Goal: Task Accomplishment & Management: Manage account settings

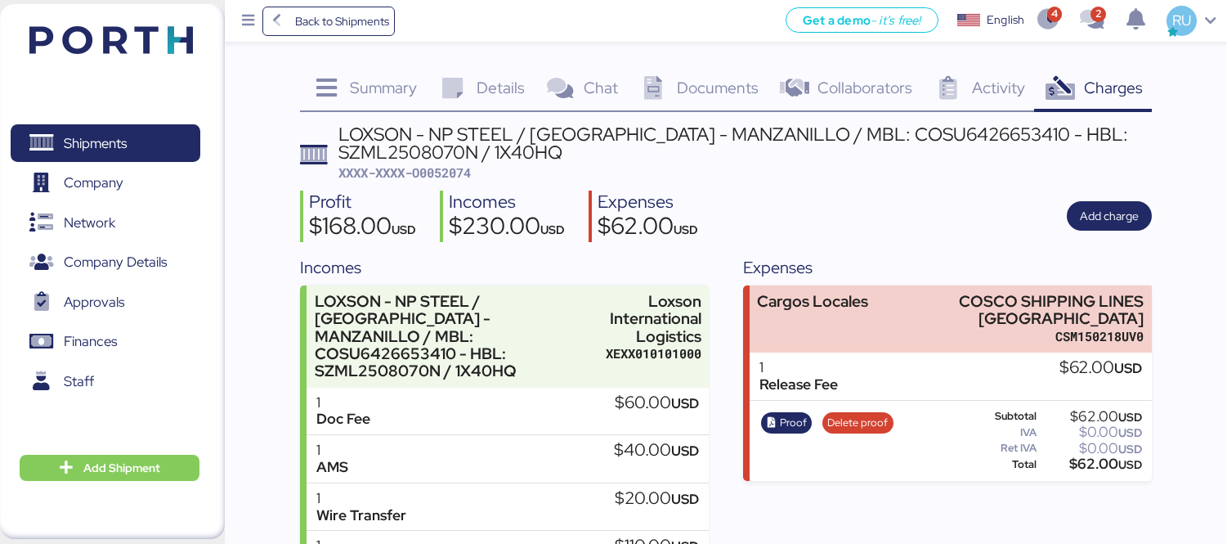
click at [145, 44] on img at bounding box center [111, 40] width 164 height 28
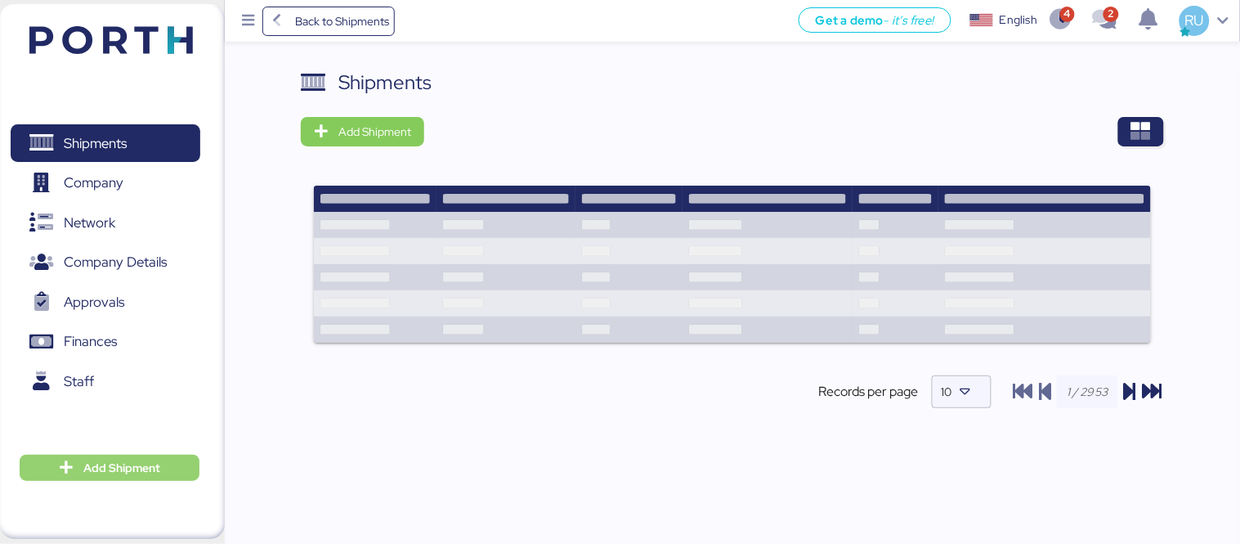
click at [131, 462] on span "Add Shipment" at bounding box center [121, 468] width 77 height 20
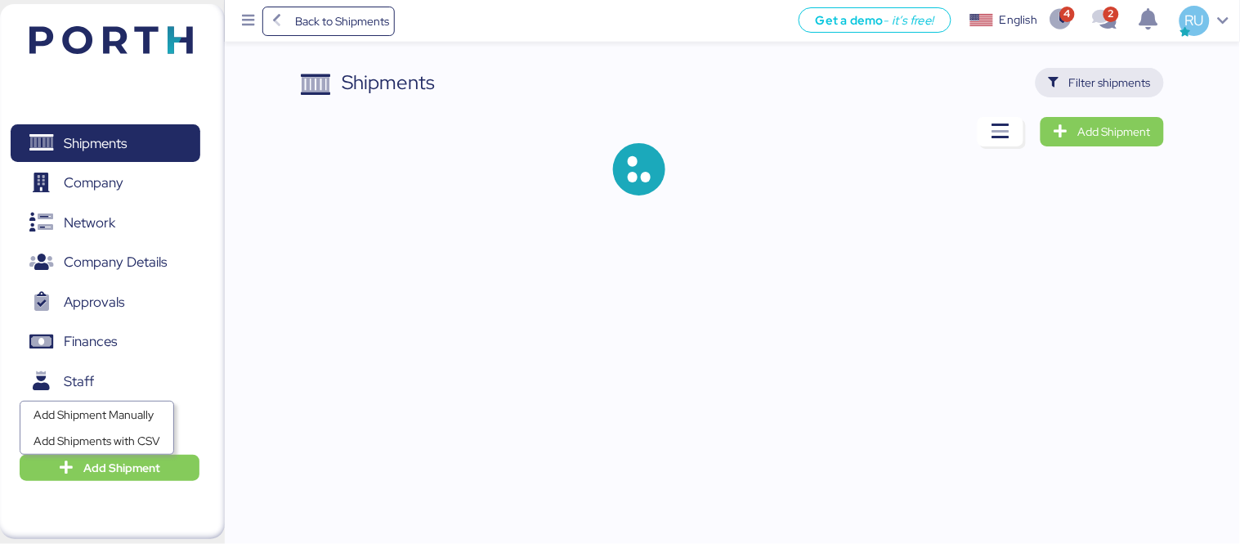
click at [1083, 84] on span "Filter shipments" at bounding box center [1110, 83] width 82 height 20
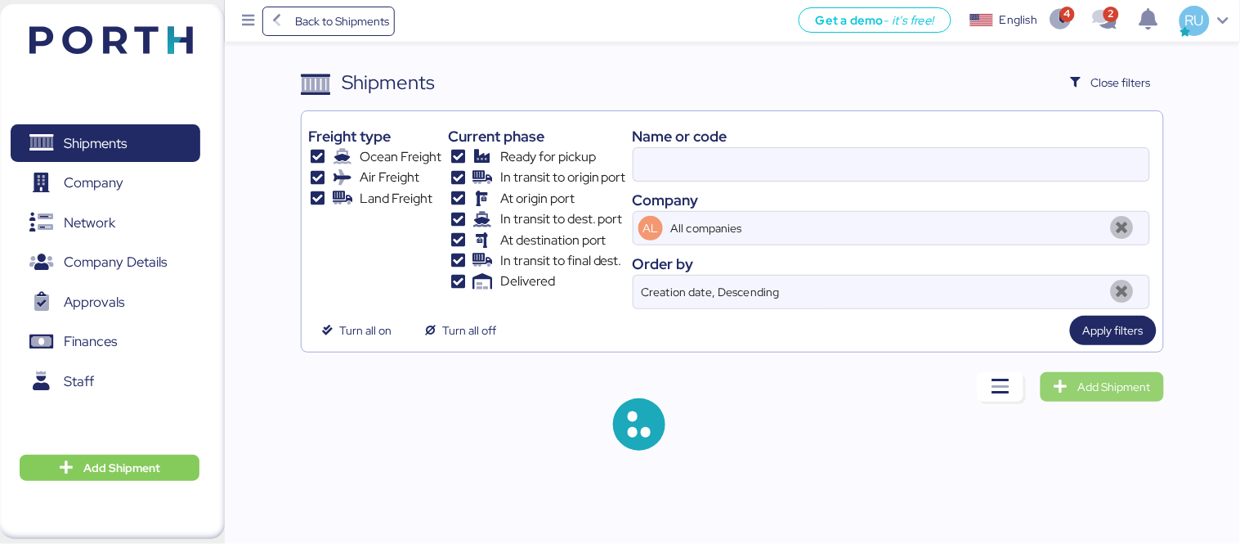
type input "O0052074"
click at [1110, 398] on span "Add Shipment" at bounding box center [1102, 386] width 97 height 23
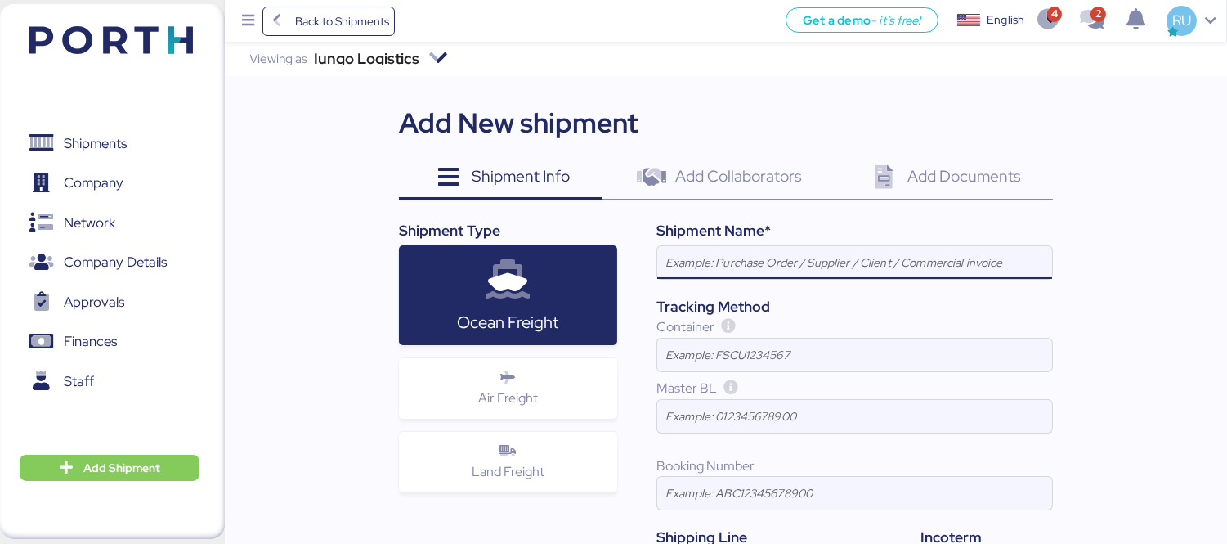
click at [729, 258] on input at bounding box center [854, 262] width 395 height 33
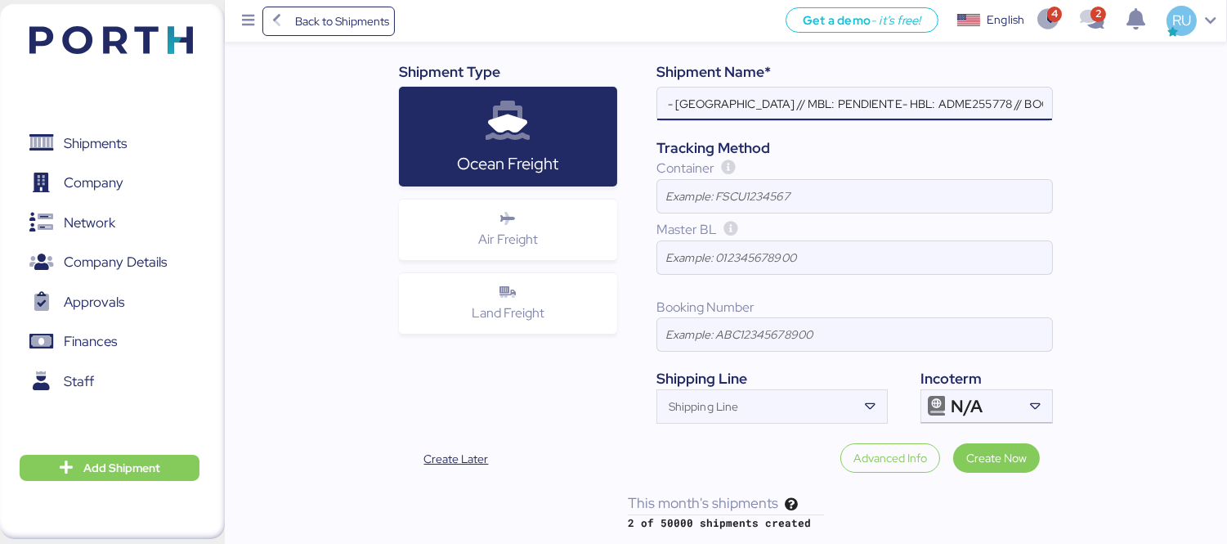
type input "[PERSON_NAME] - BMA // 1x40 HQ // paranagua - [GEOGRAPHIC_DATA] // MBL: PENDIEN…"
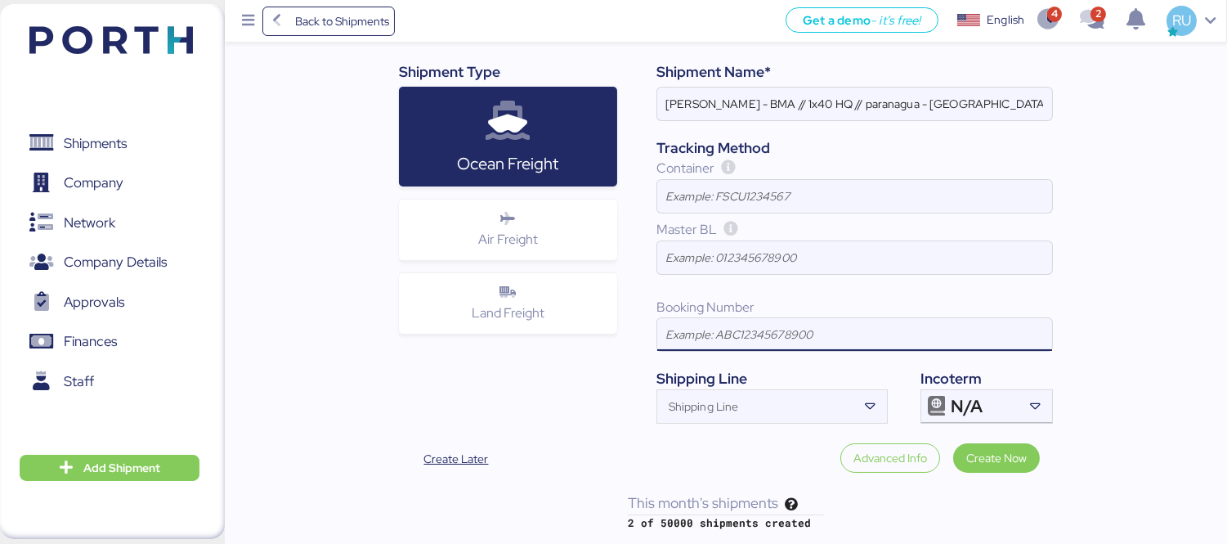
click at [730, 330] on input at bounding box center [854, 334] width 395 height 33
paste input "SSZ1675730"
type input "SSZ1675730"
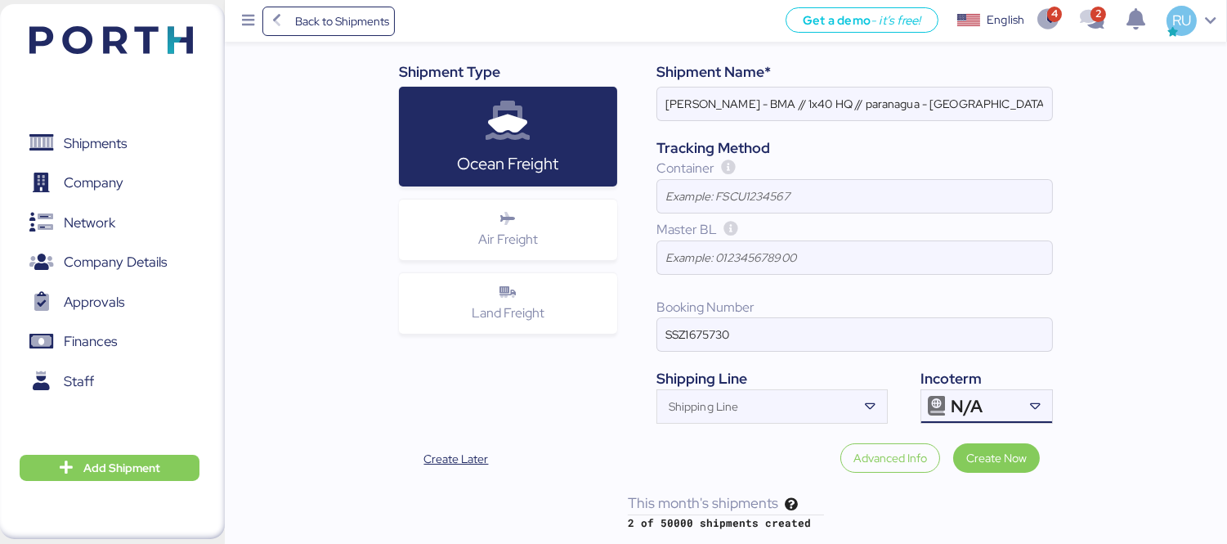
click at [995, 406] on div "N/A" at bounding box center [985, 406] width 68 height 33
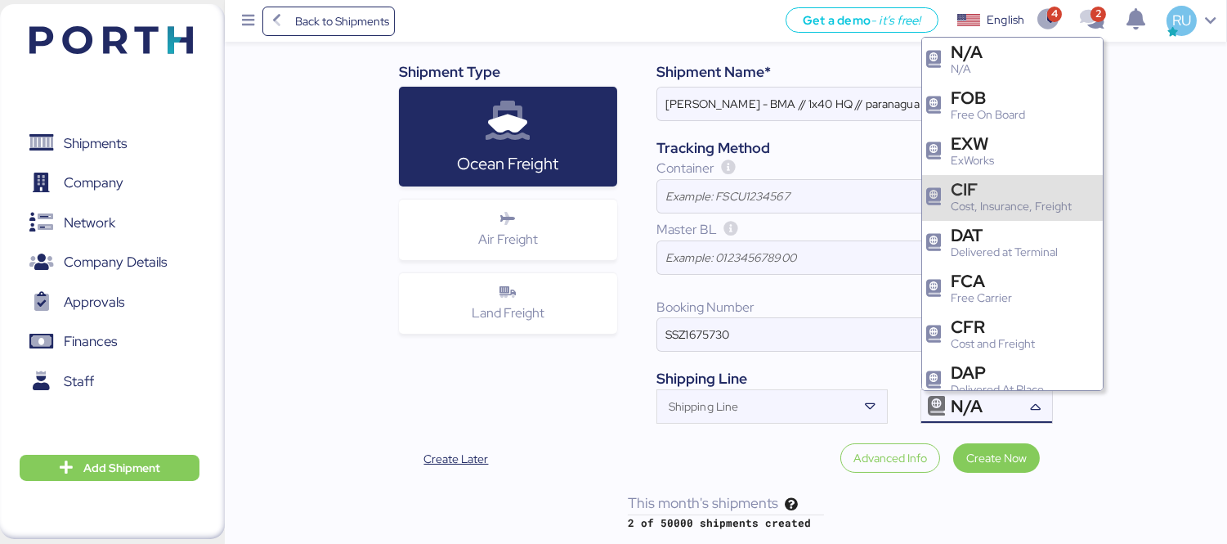
click at [998, 209] on div "Cost, Insurance, Freight" at bounding box center [1011, 206] width 121 height 17
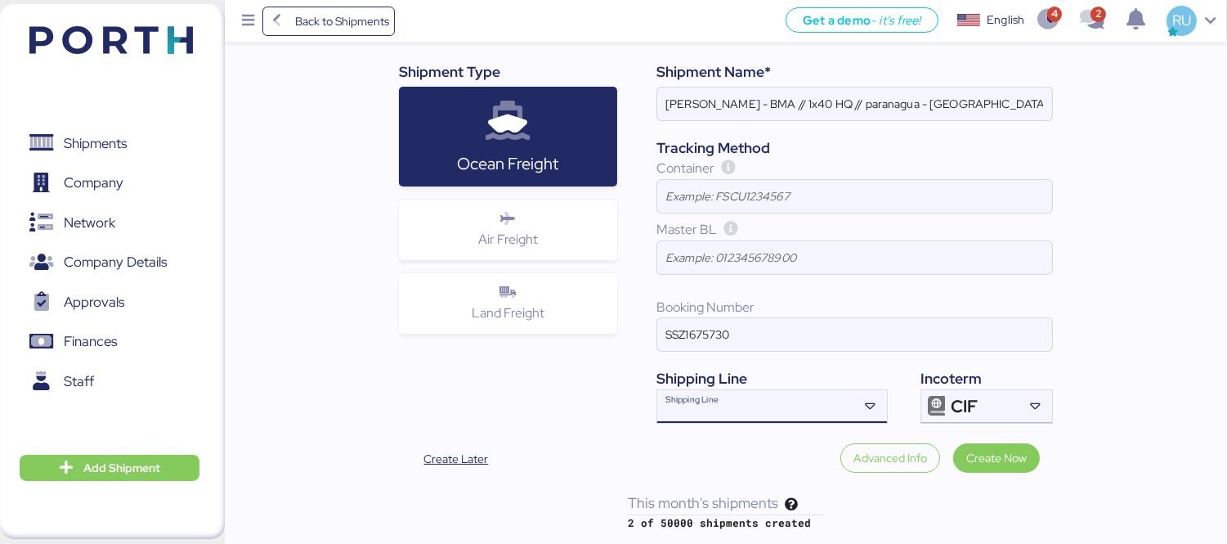
click at [771, 405] on input "Shipping Line" at bounding box center [757, 411] width 200 height 20
click at [773, 420] on input "CMA" at bounding box center [757, 411] width 200 height 20
type input "CMA"
click at [793, 415] on input "Shipping Line" at bounding box center [757, 411] width 200 height 20
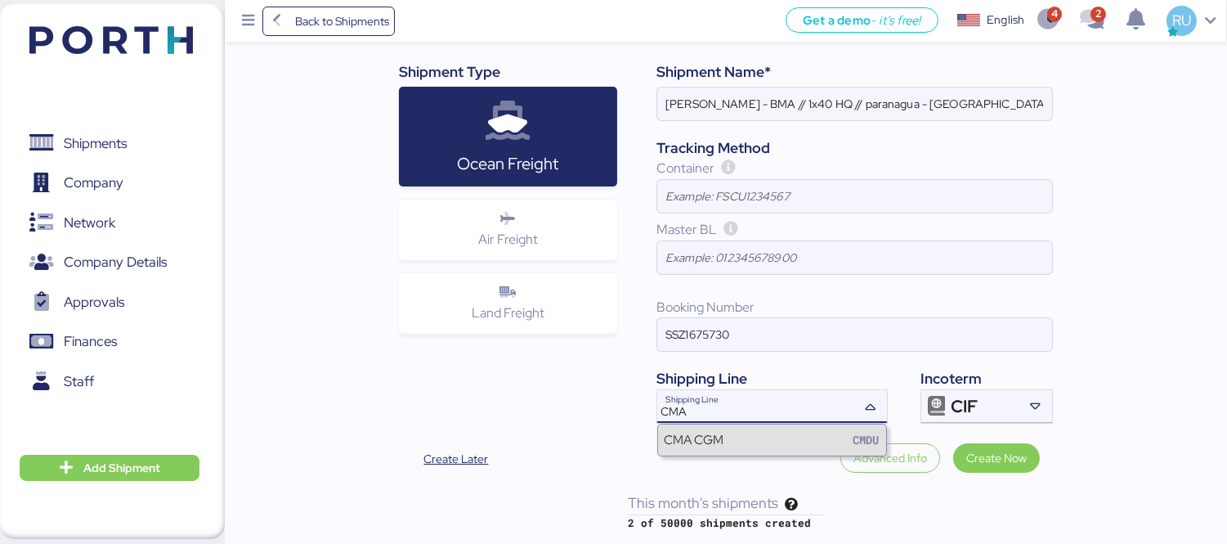
click at [781, 426] on body "Back to Shipments Get a demo - it’s free! Get a demo English Inglés English 4 2…" at bounding box center [613, 185] width 1227 height 689
type input "CMA"
click at [786, 431] on div "CMA CGM CMDU" at bounding box center [772, 439] width 228 height 31
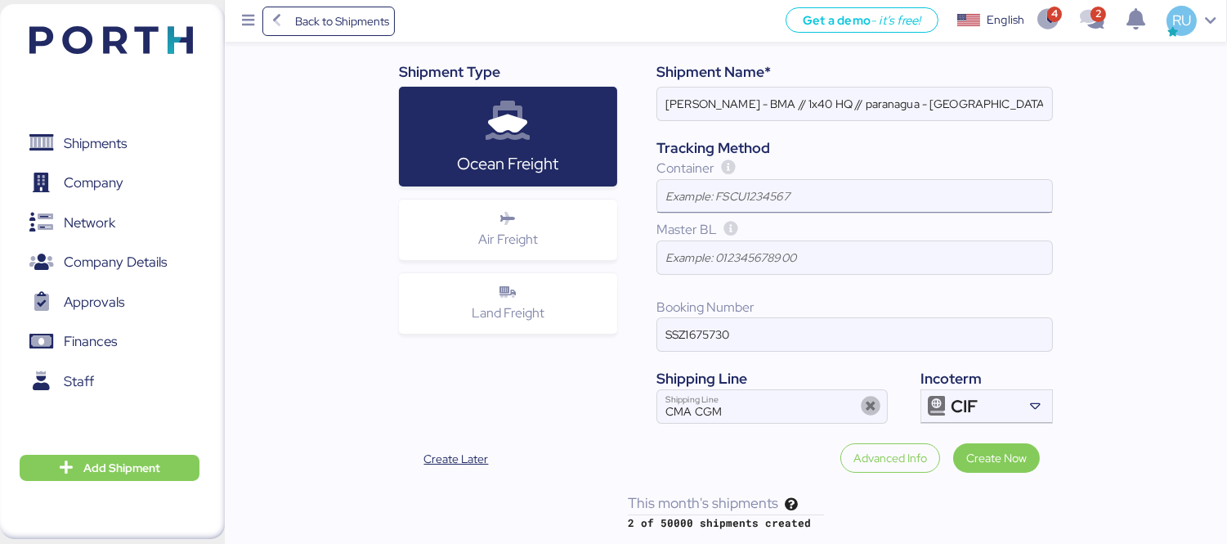
scroll to position [148, 0]
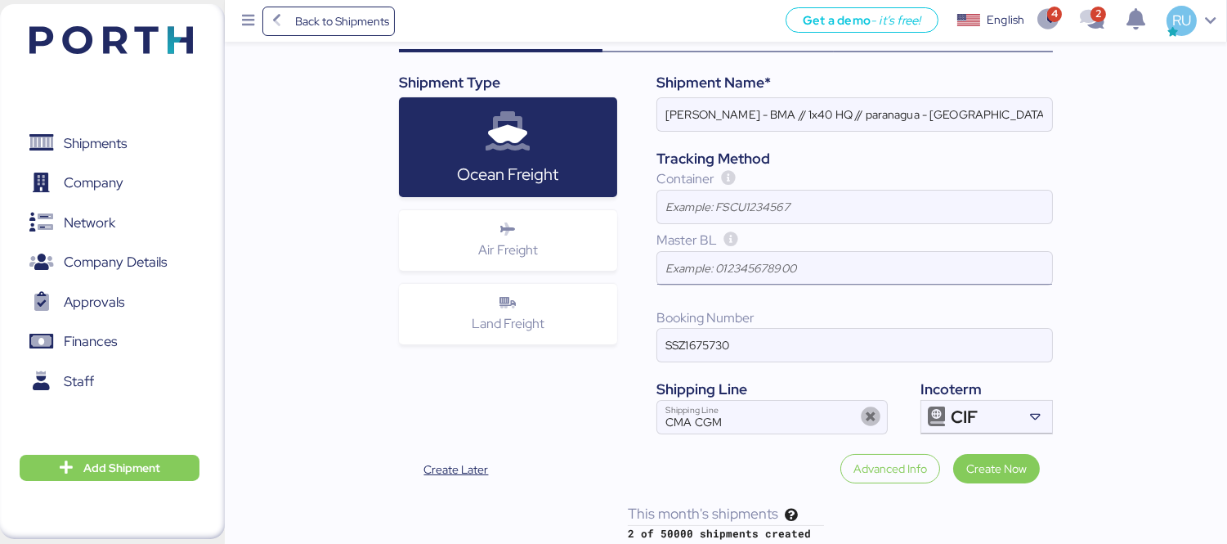
click at [775, 272] on input at bounding box center [854, 268] width 395 height 33
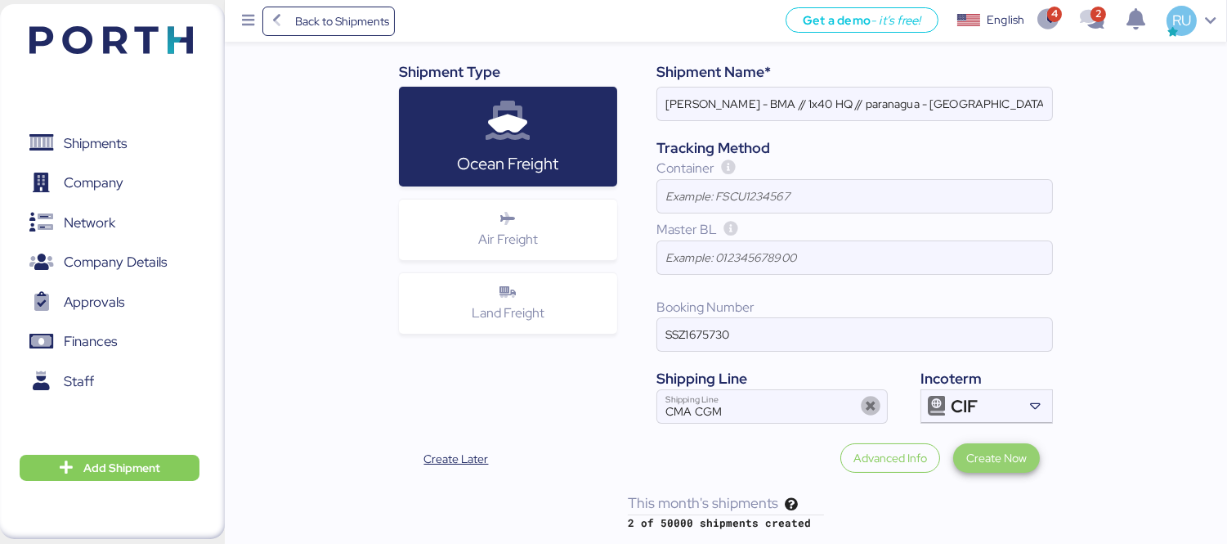
click at [1008, 455] on span "Create Now" at bounding box center [996, 458] width 61 height 20
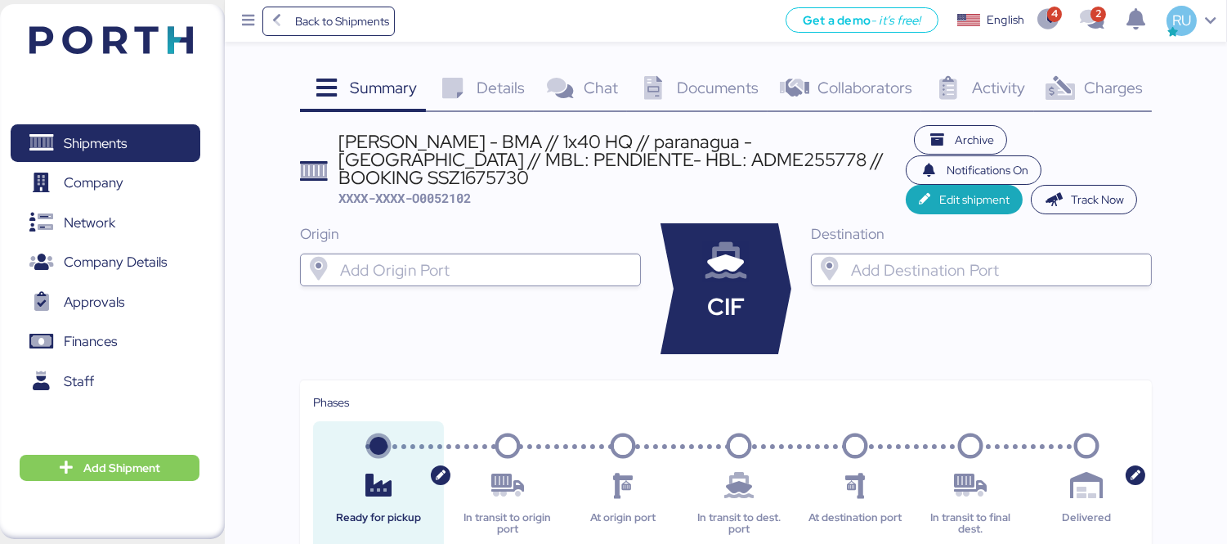
click at [446, 182] on div "[PERSON_NAME] - BMA // 1x40 HQ // paranagua - [GEOGRAPHIC_DATA] // MBL: PENDIEN…" at bounding box center [621, 169] width 567 height 75
copy span "O0052102"
click at [505, 78] on span "Details" at bounding box center [501, 87] width 48 height 21
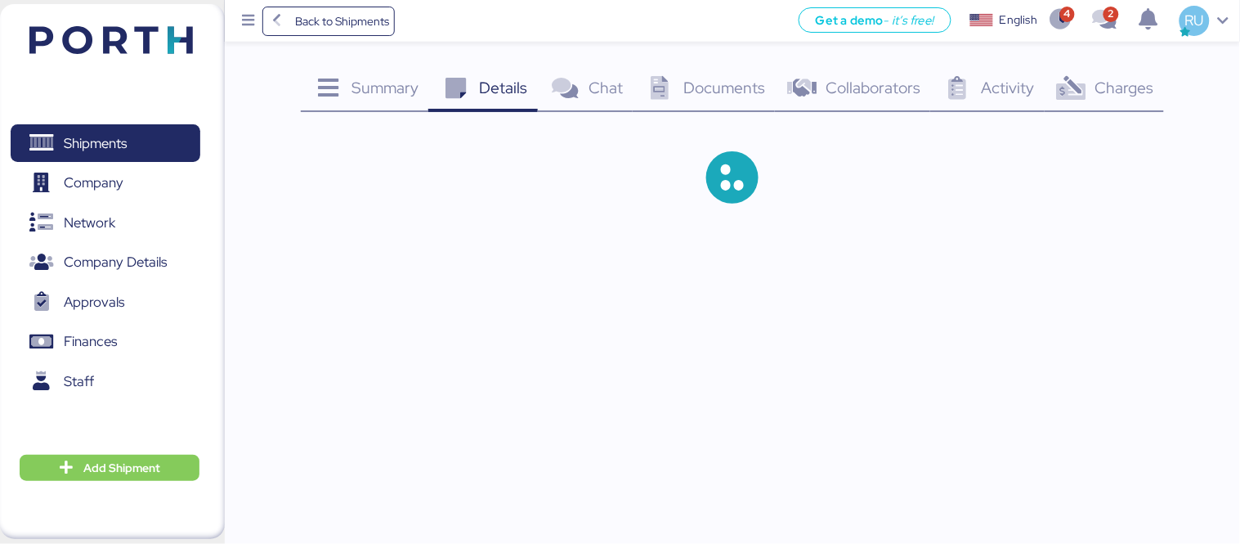
click at [360, 87] on span "Summary" at bounding box center [385, 87] width 67 height 21
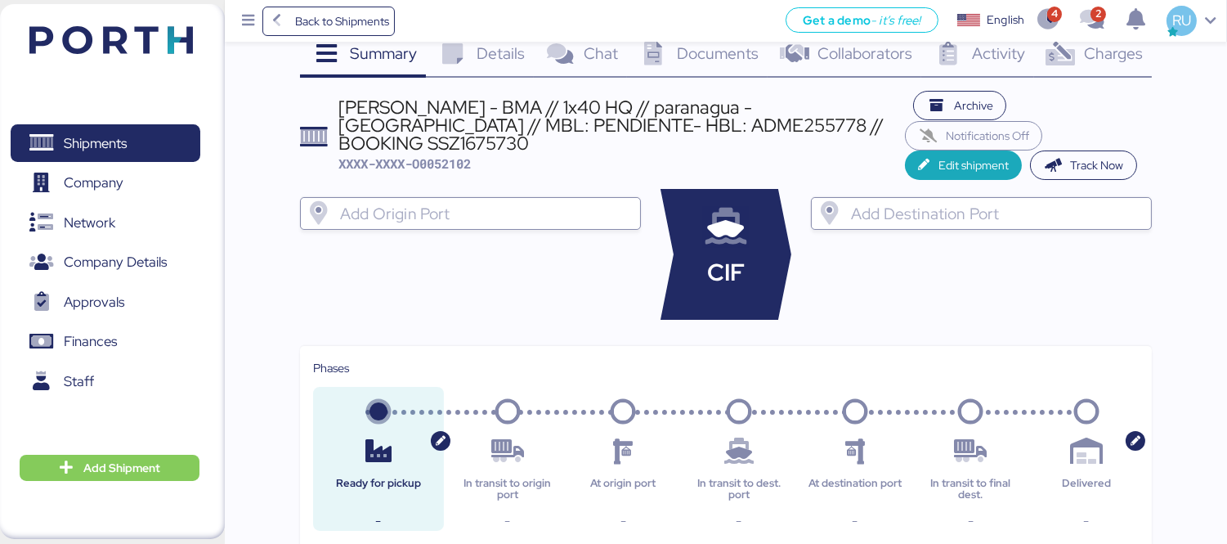
scroll to position [35, 0]
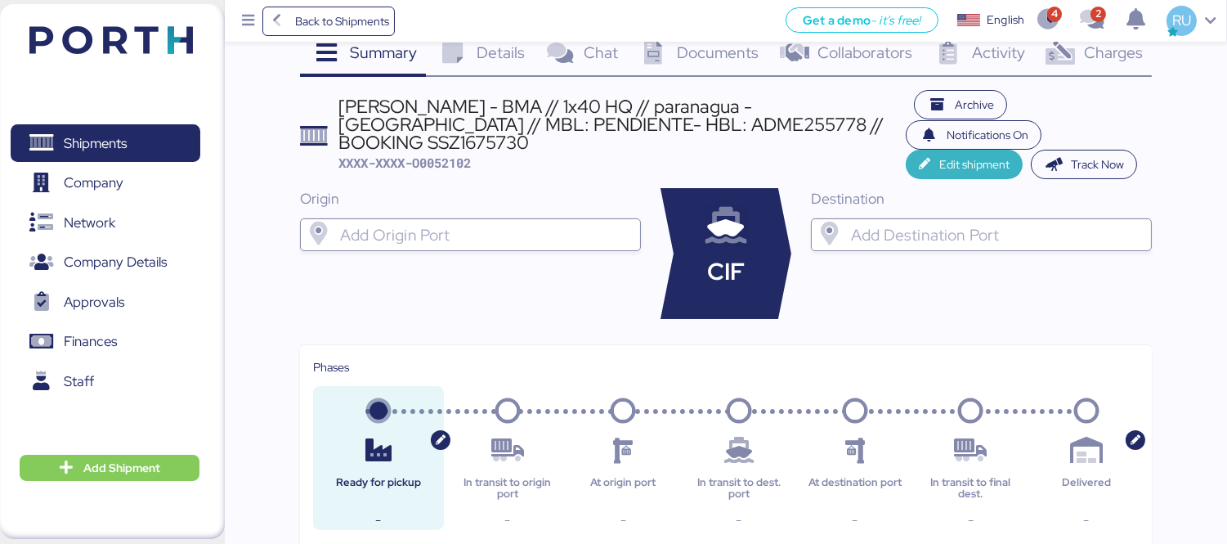
click at [954, 155] on span "Edit shipment" at bounding box center [974, 165] width 70 height 20
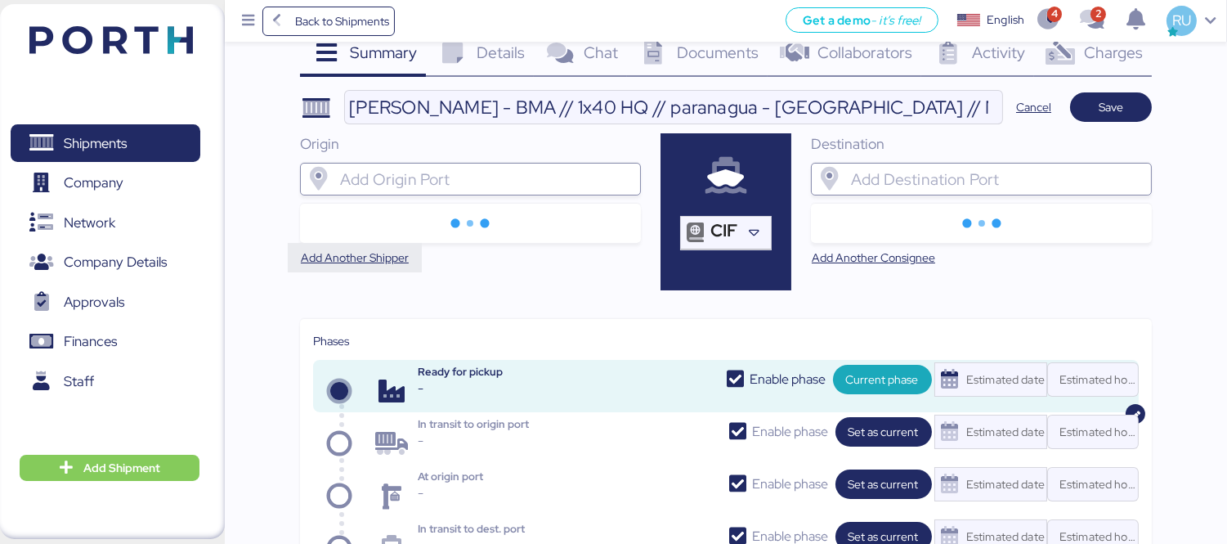
click at [376, 262] on span "Add Another Shipper" at bounding box center [355, 258] width 108 height 20
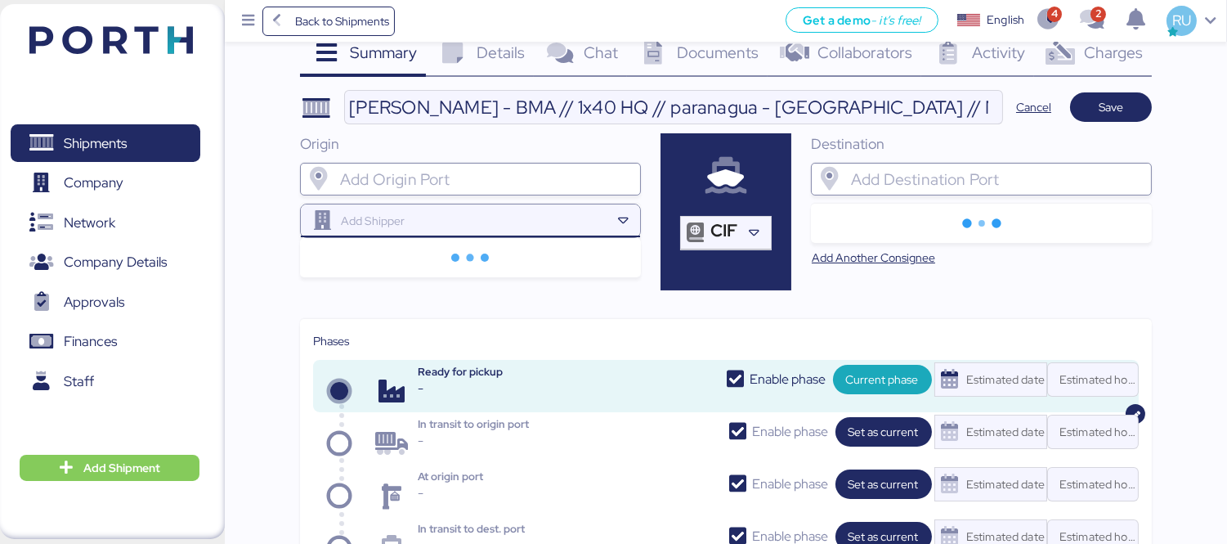
click at [515, 227] on input "search" at bounding box center [474, 221] width 273 height 20
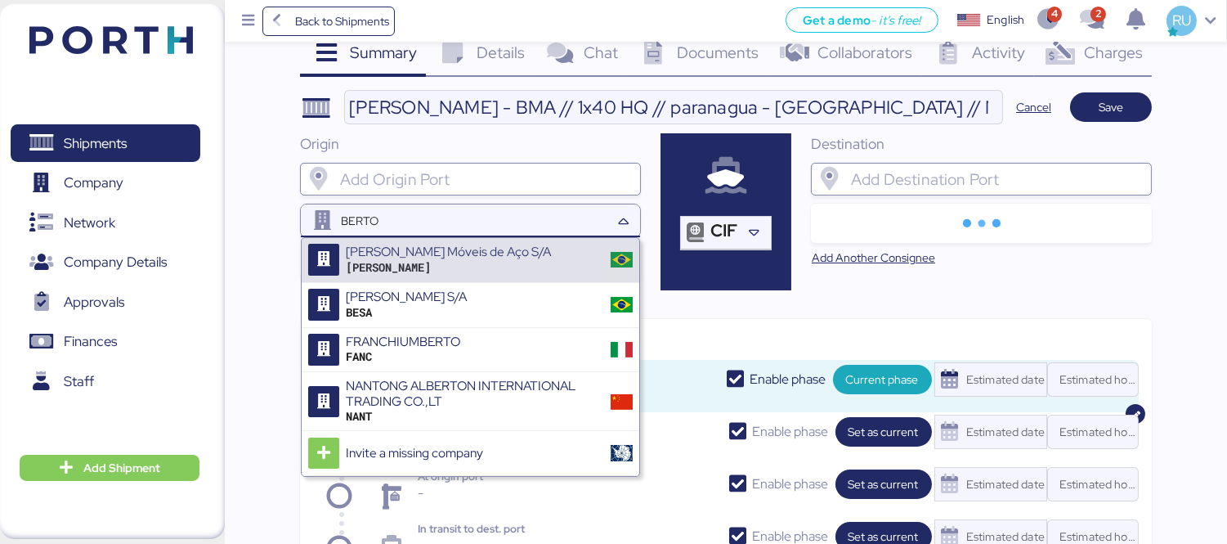
type input "BERTO"
click at [425, 267] on div "[PERSON_NAME]" at bounding box center [448, 267] width 205 height 15
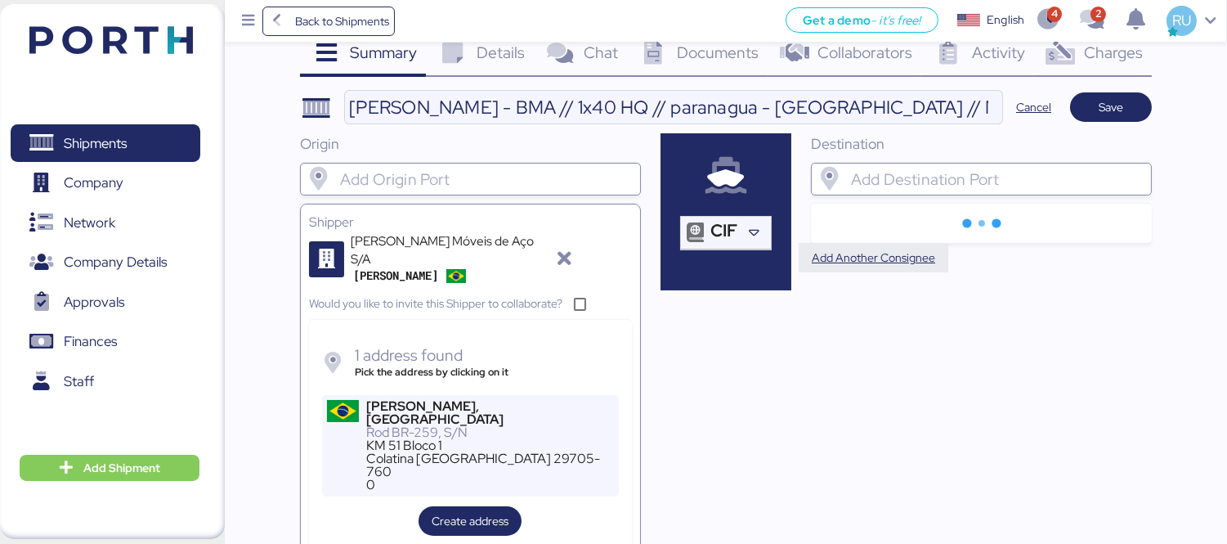
click at [904, 251] on span "Add Another Consignee" at bounding box center [873, 258] width 123 height 20
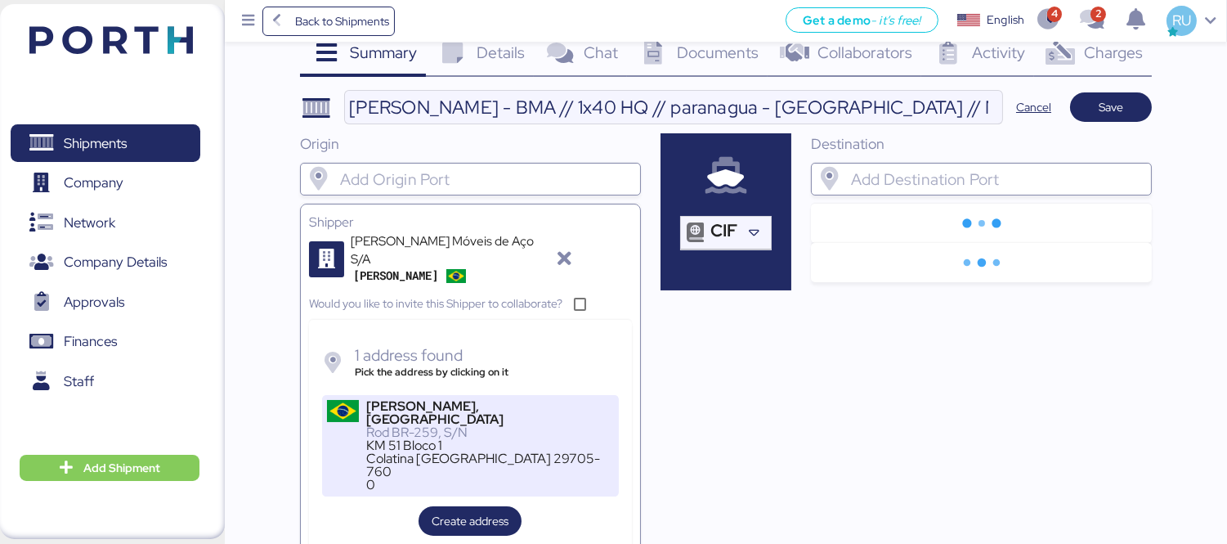
click at [461, 426] on div "Rod BR-259, S/N" at bounding box center [489, 432] width 247 height 13
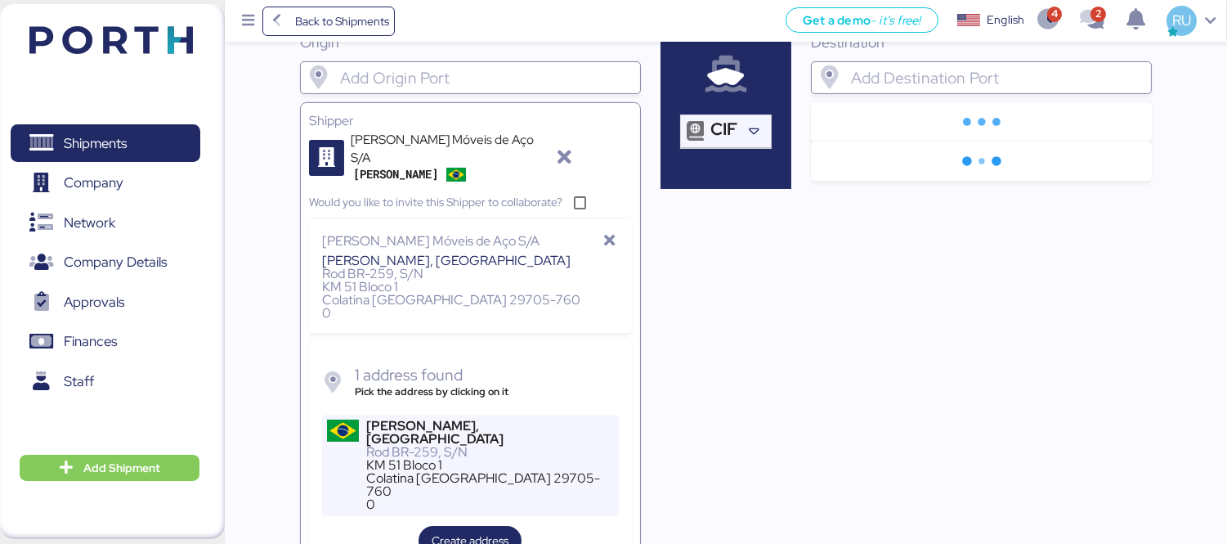
scroll to position [141, 0]
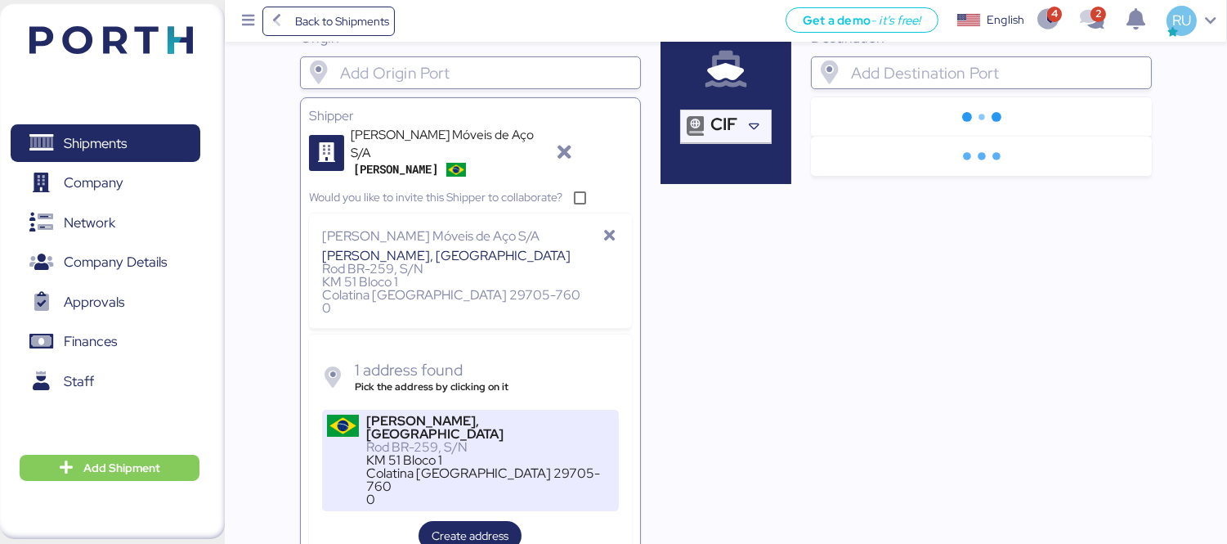
click at [484, 467] on div "Colatina [GEOGRAPHIC_DATA] 29705-760" at bounding box center [489, 480] width 247 height 26
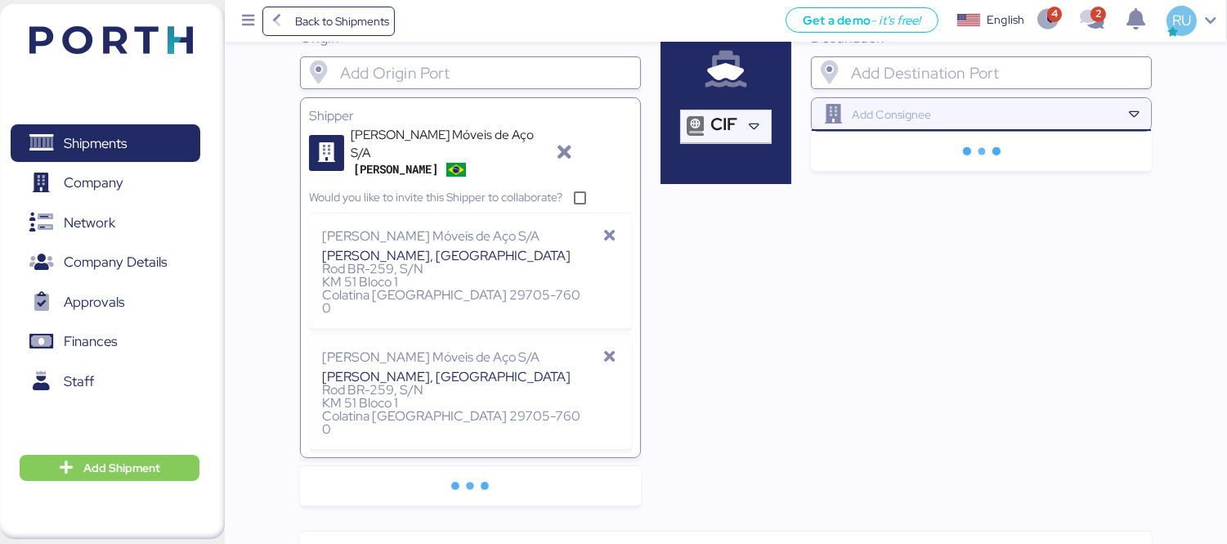
click at [993, 108] on input "search" at bounding box center [985, 115] width 273 height 20
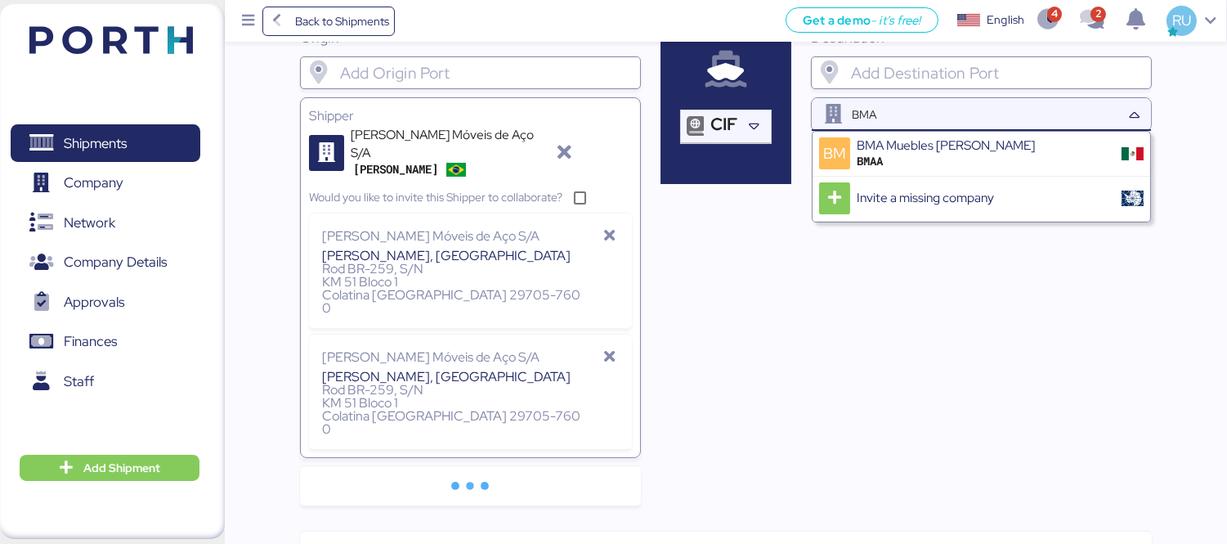
type input "BMA"
click at [987, 161] on div "BMAA" at bounding box center [946, 161] width 178 height 15
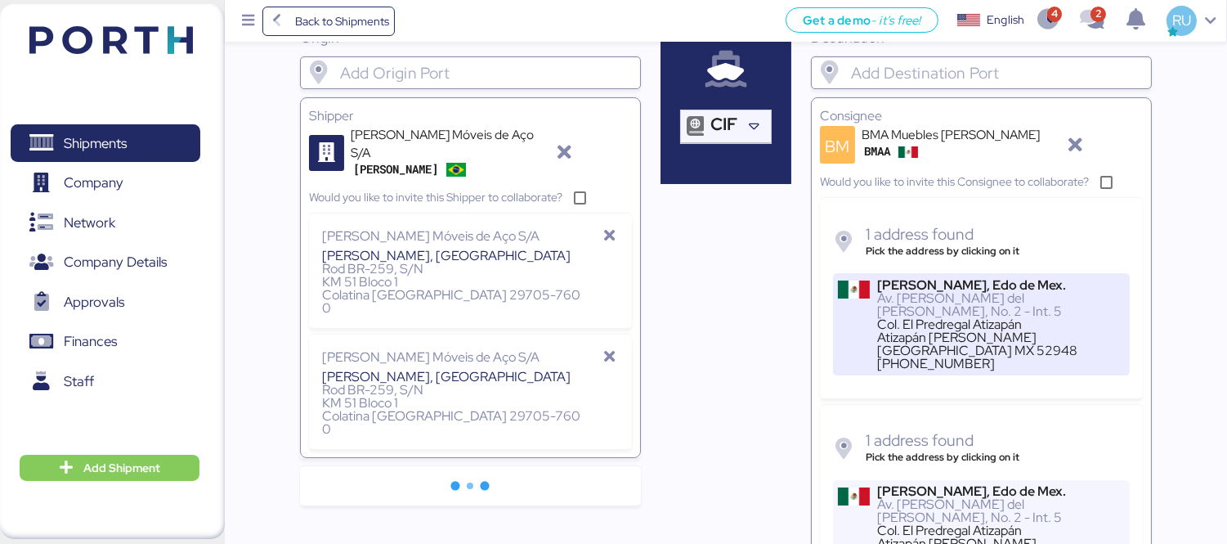
click at [940, 288] on div "[PERSON_NAME], Edo de Mex." at bounding box center [1000, 285] width 247 height 13
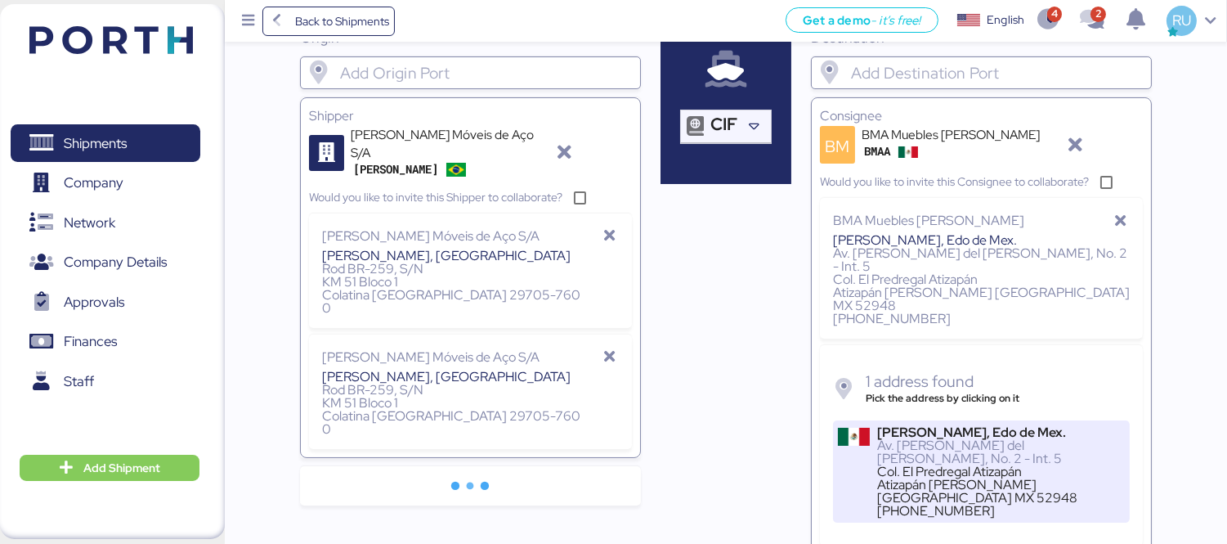
click at [965, 439] on div "Av. [PERSON_NAME] del [PERSON_NAME], No. 2 - Int. 5" at bounding box center [1000, 452] width 247 height 26
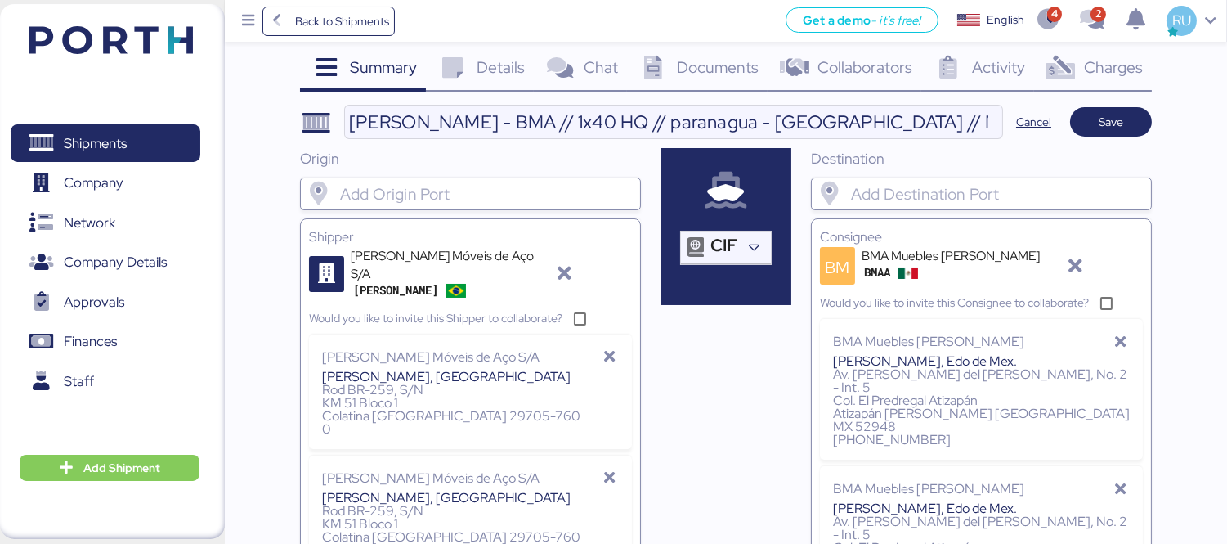
scroll to position [0, 0]
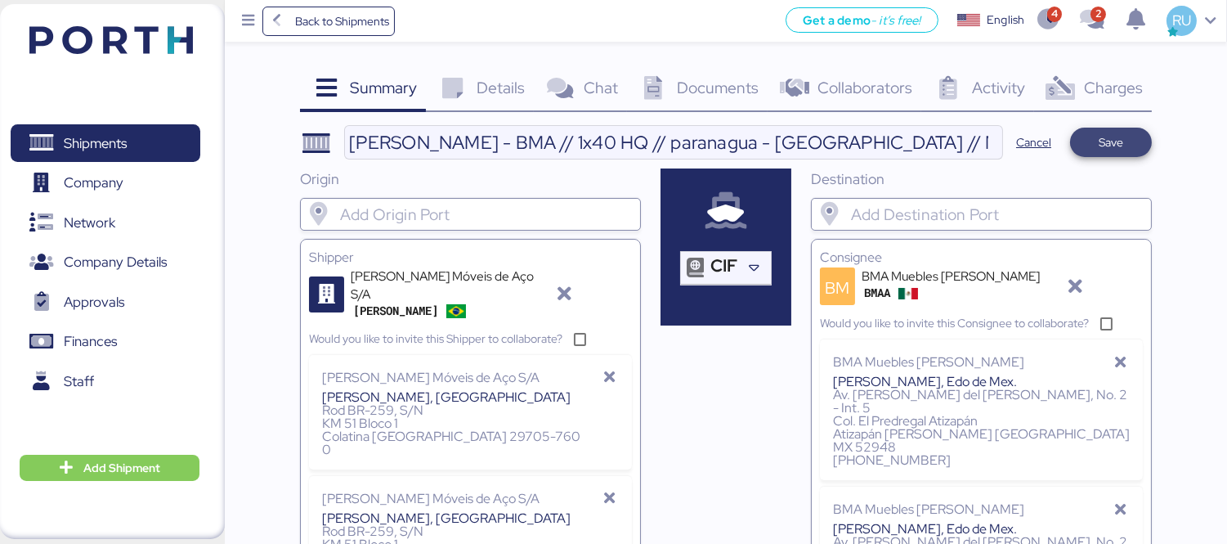
click at [1093, 137] on span "Save" at bounding box center [1111, 142] width 56 height 23
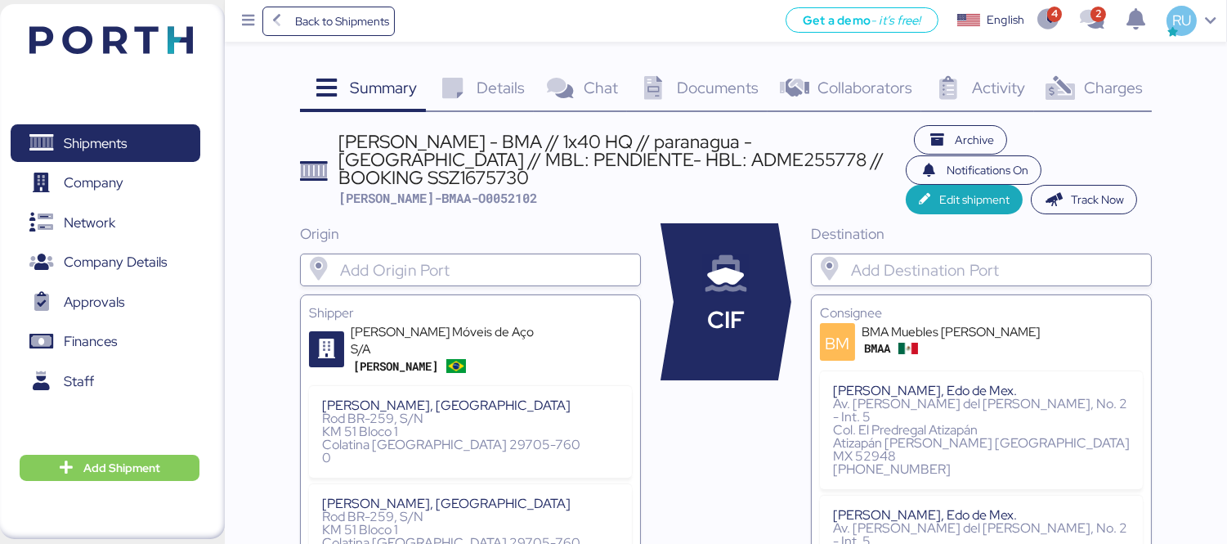
click at [493, 108] on div "Details 0" at bounding box center [479, 90] width 107 height 44
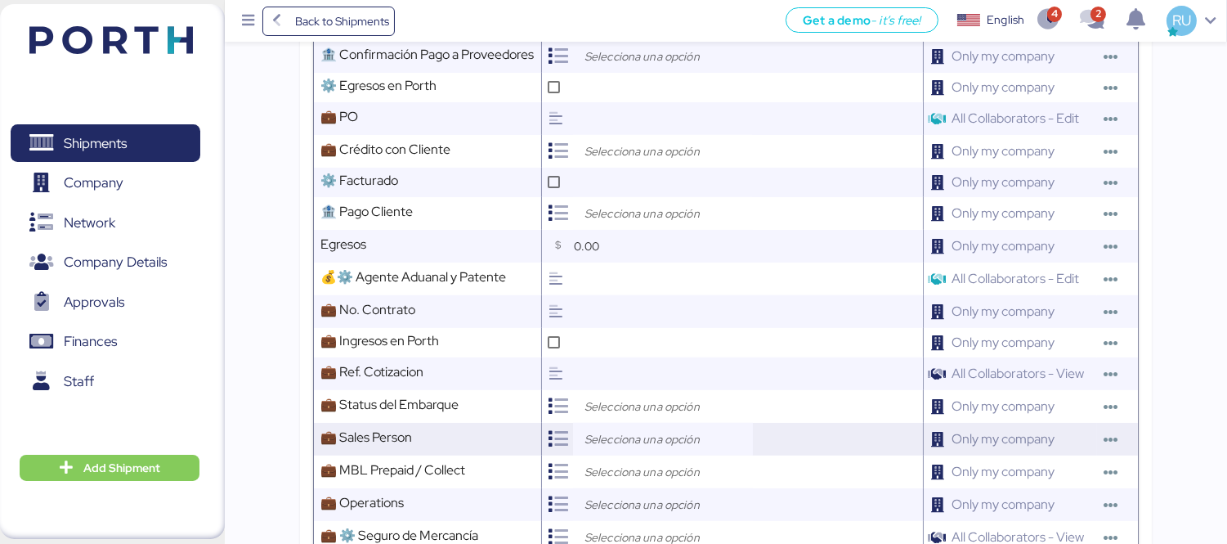
scroll to position [739, 0]
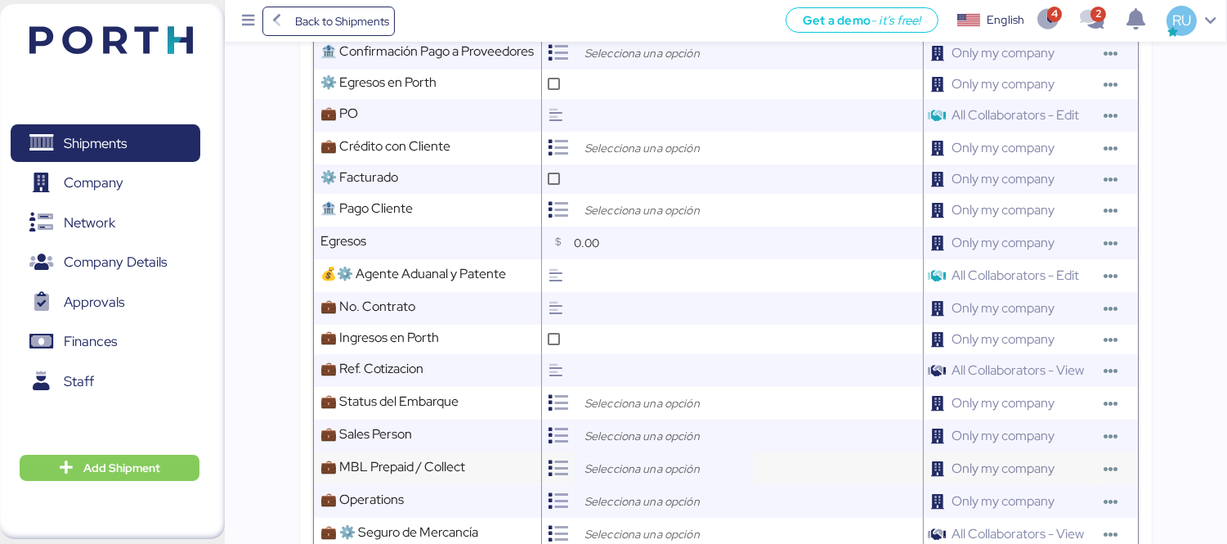
click at [601, 473] on input "search" at bounding box center [667, 469] width 172 height 20
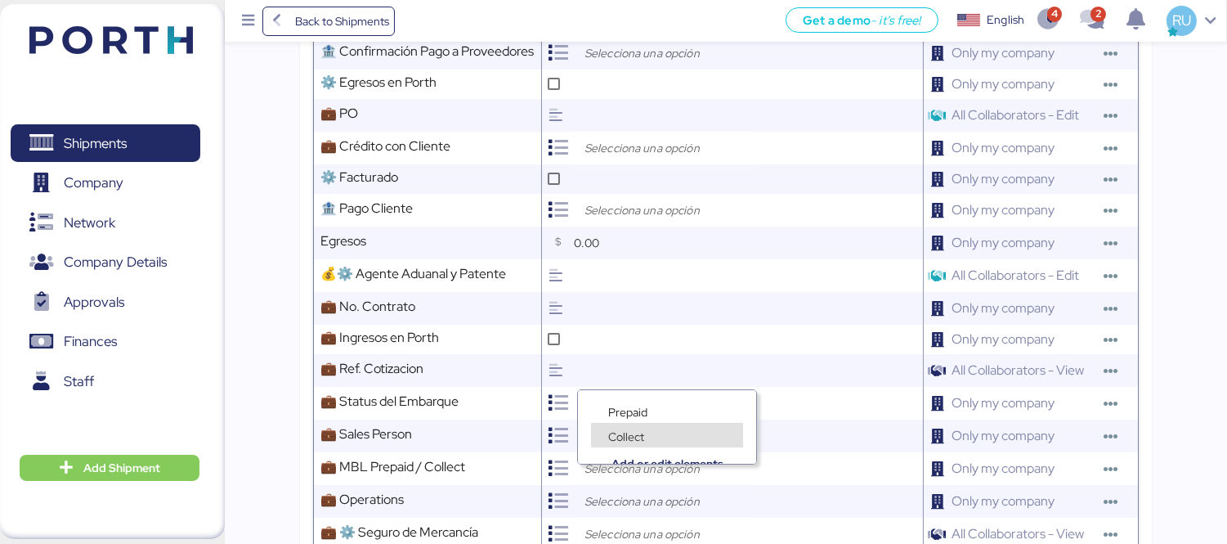
click at [628, 418] on div "Collect" at bounding box center [667, 427] width 178 height 25
click at [623, 418] on div "Collect" at bounding box center [667, 427] width 178 height 25
click at [624, 410] on span "Prepaid" at bounding box center [627, 412] width 39 height 15
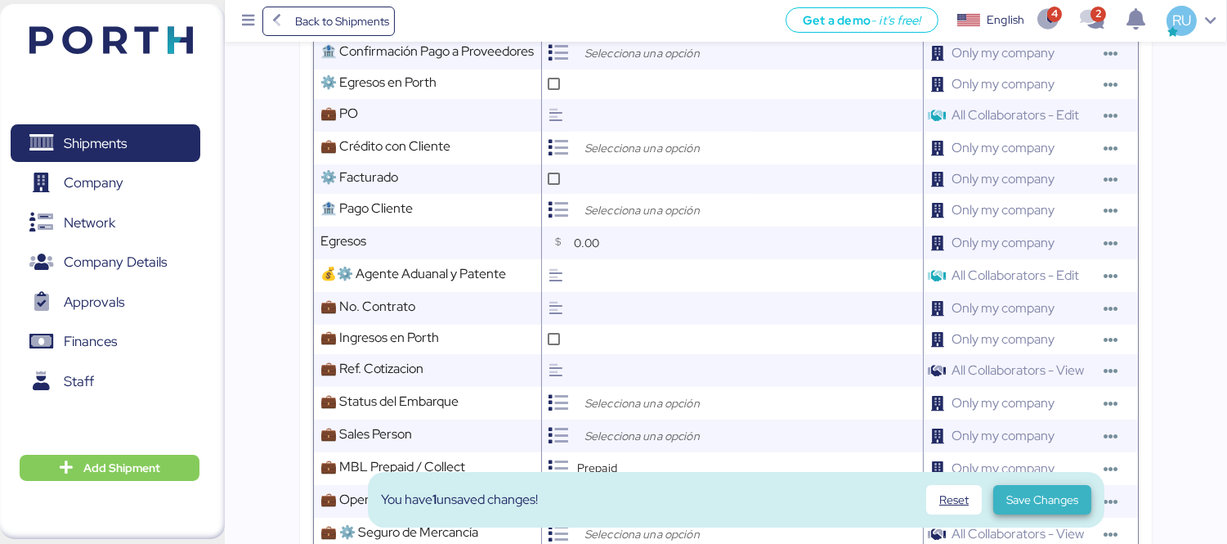
click at [1024, 497] on span "Save Changes" at bounding box center [1042, 500] width 72 height 20
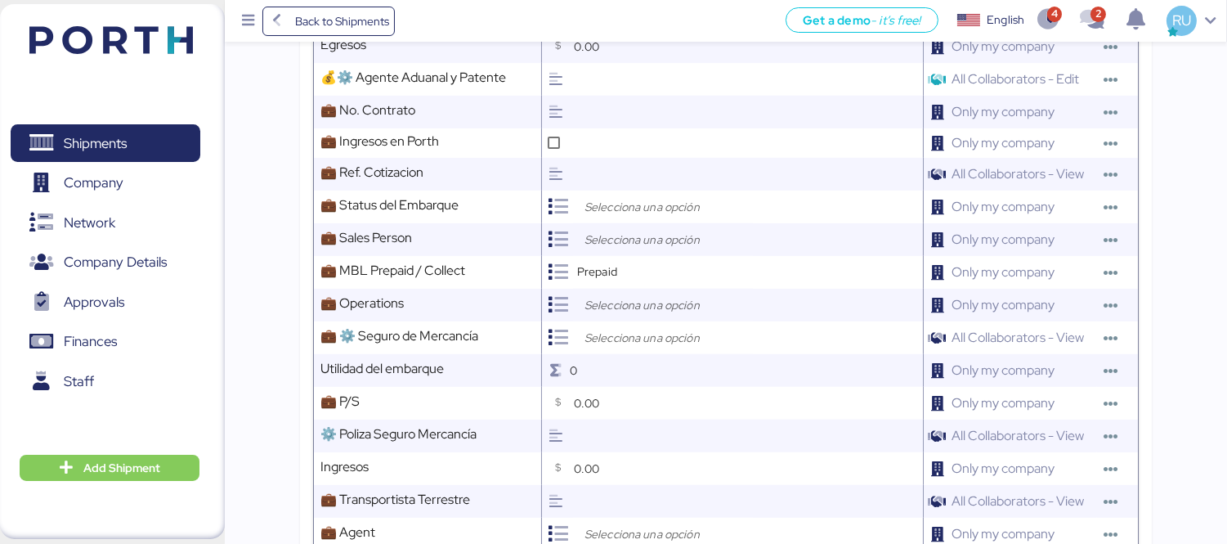
scroll to position [936, 0]
click at [624, 309] on input "search" at bounding box center [667, 304] width 172 height 20
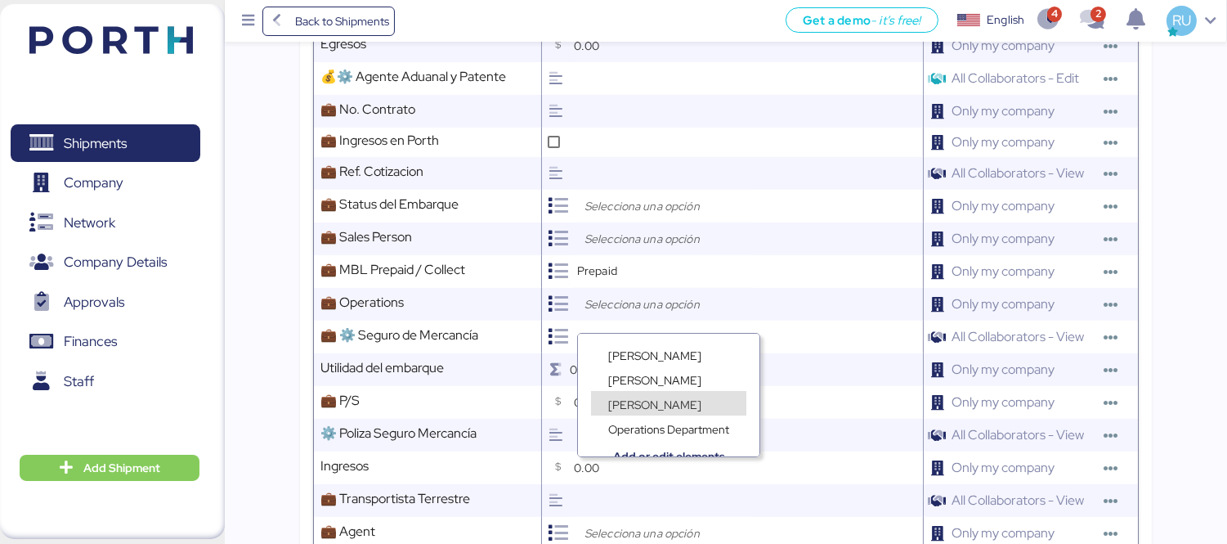
click at [643, 401] on span "[PERSON_NAME]" at bounding box center [654, 404] width 93 height 15
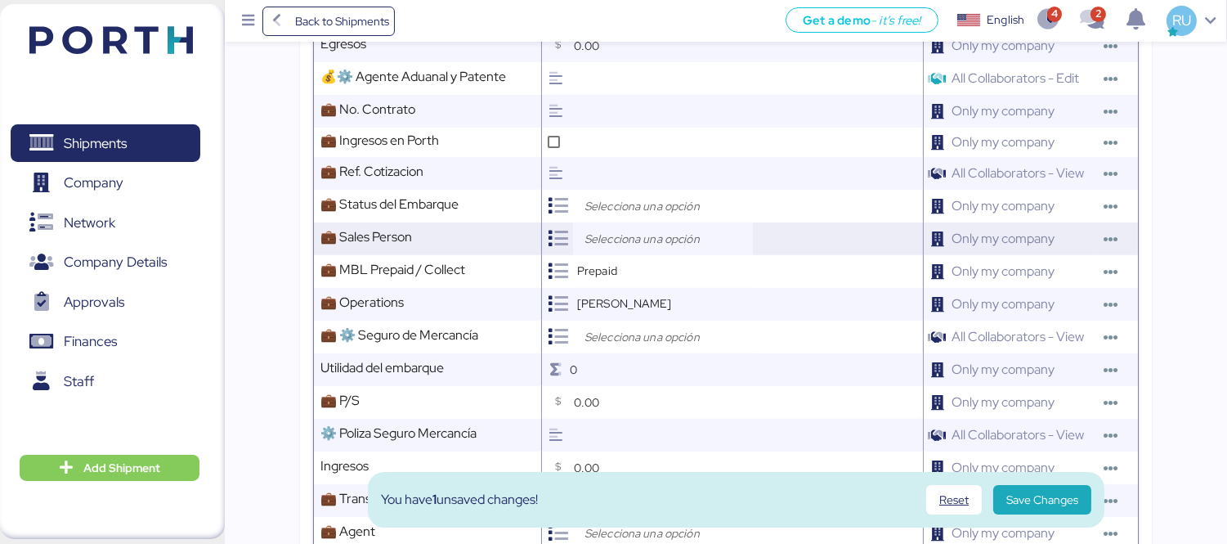
click at [621, 255] on div at bounding box center [663, 238] width 180 height 33
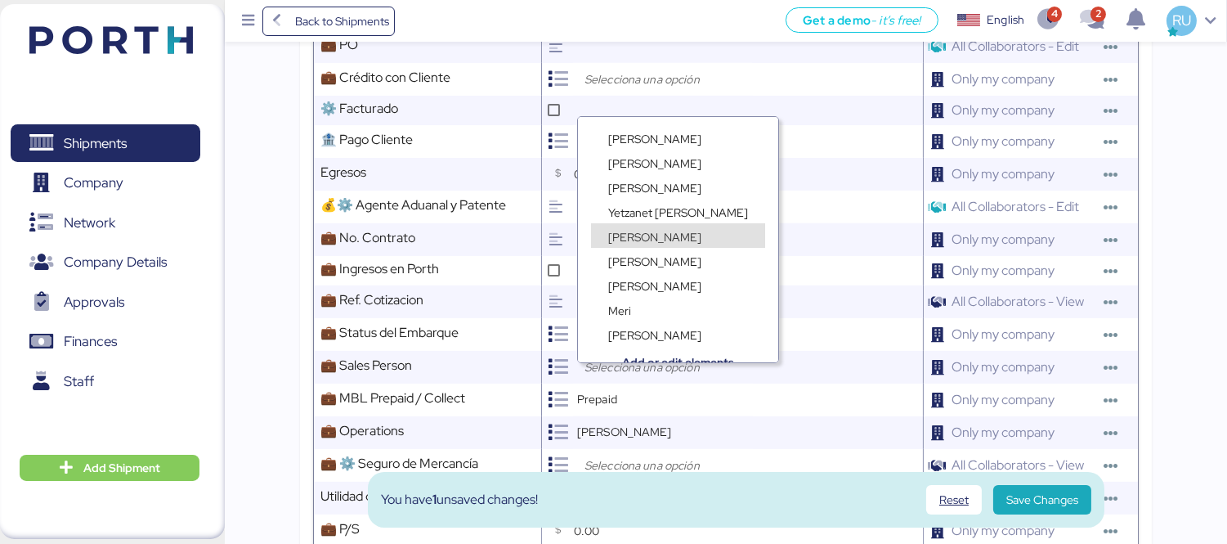
scroll to position [807, 0]
click at [652, 243] on div "[PERSON_NAME]" at bounding box center [678, 252] width 200 height 25
click at [671, 243] on div "[PERSON_NAME]" at bounding box center [678, 252] width 200 height 25
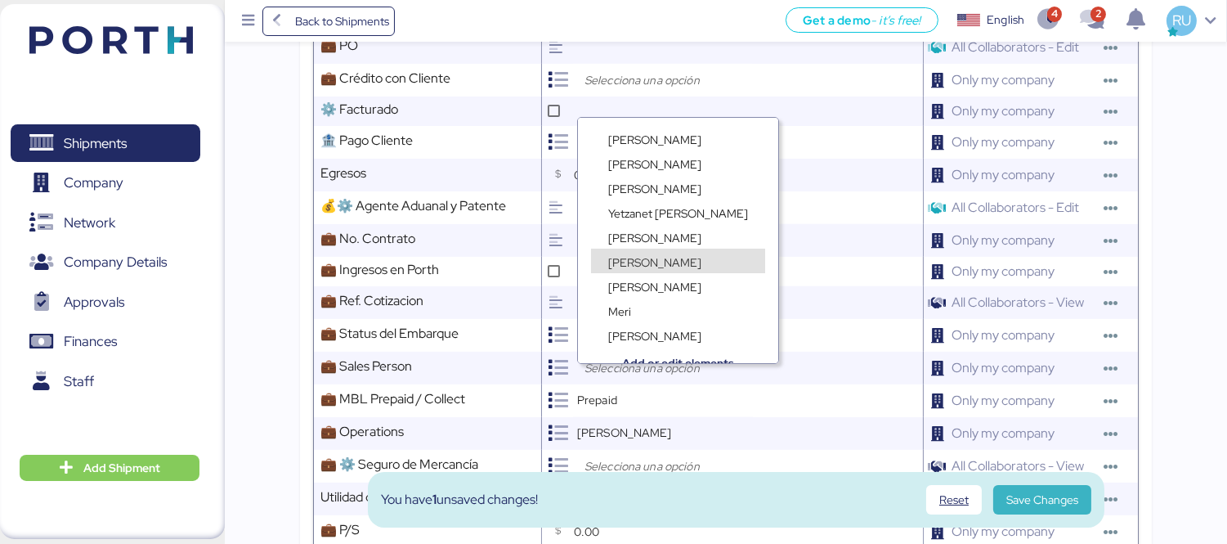
click at [1051, 500] on span "Save Changes" at bounding box center [1042, 500] width 72 height 20
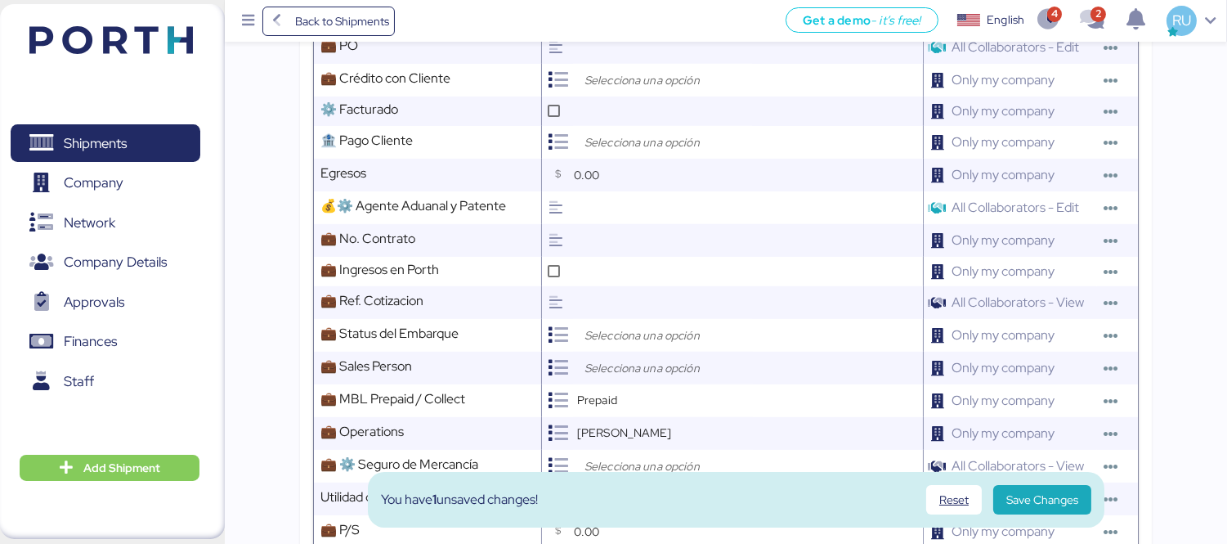
scroll to position [0, 0]
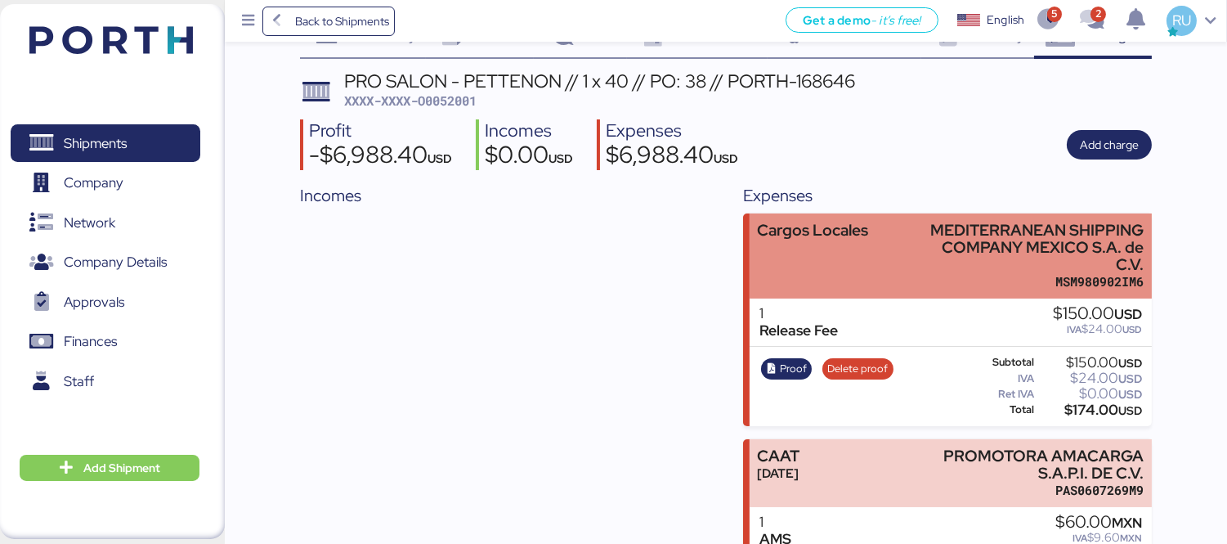
scroll to position [54, 0]
